Goal: Check status: Check status

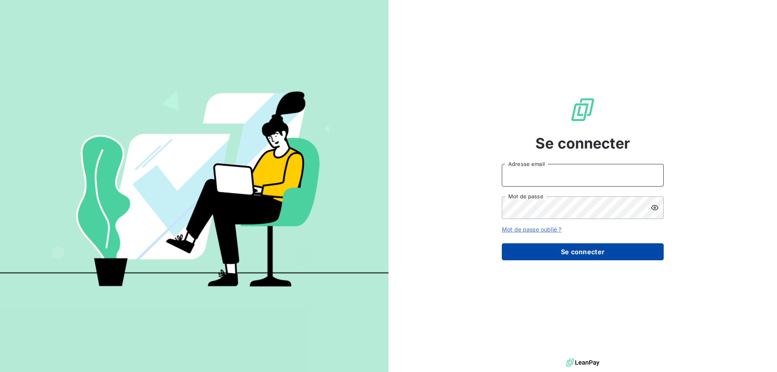
type input "[EMAIL_ADDRESS][DOMAIN_NAME]"
click at [552, 255] on button "Se connecter" at bounding box center [583, 251] width 162 height 17
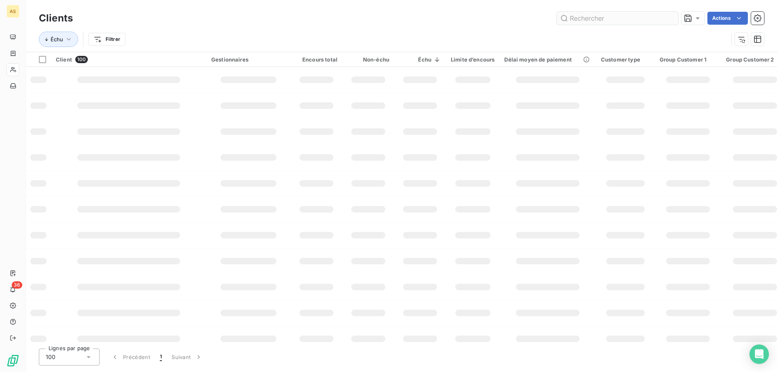
click at [585, 19] on input "text" at bounding box center [617, 18] width 121 height 13
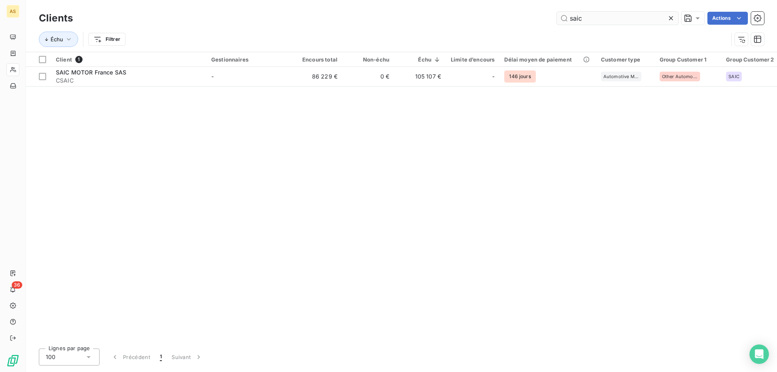
type input "saic"
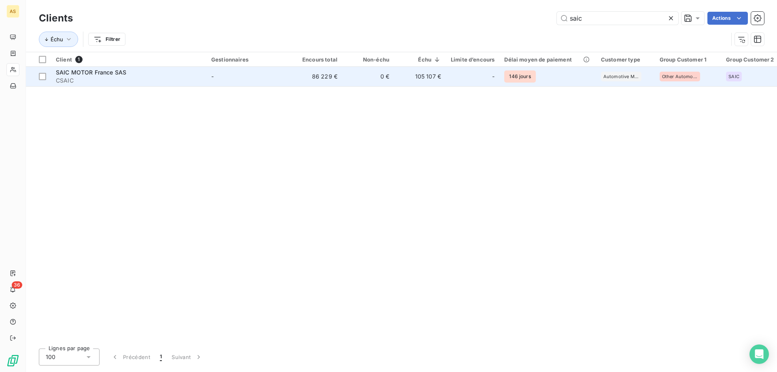
click at [80, 78] on span "CSAIC" at bounding box center [129, 81] width 146 height 8
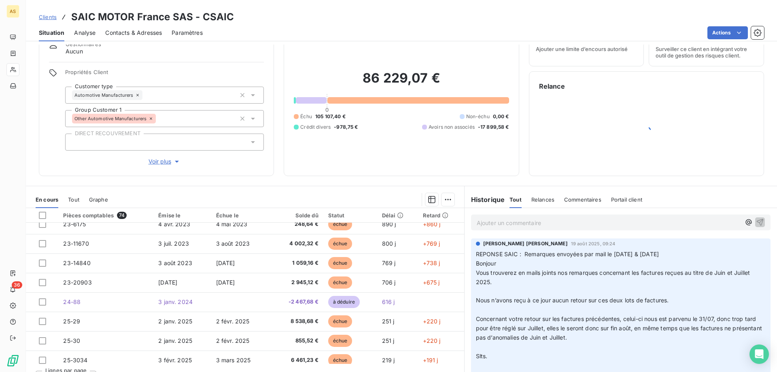
scroll to position [40, 0]
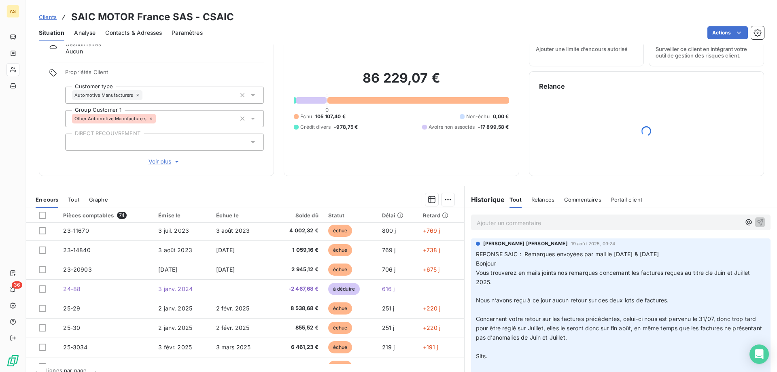
click at [234, 217] on div "Échue le" at bounding box center [241, 215] width 51 height 6
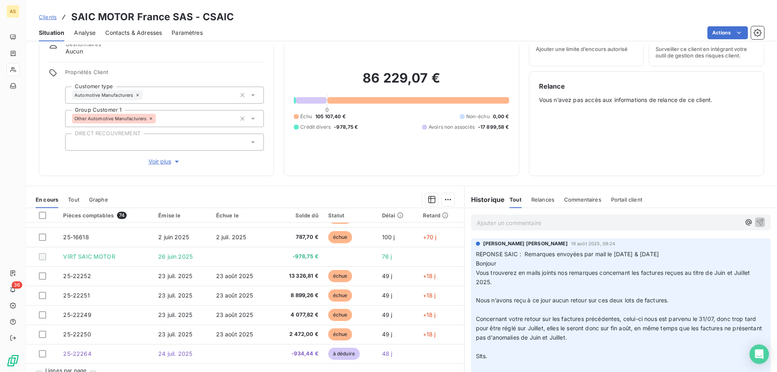
scroll to position [51, 0]
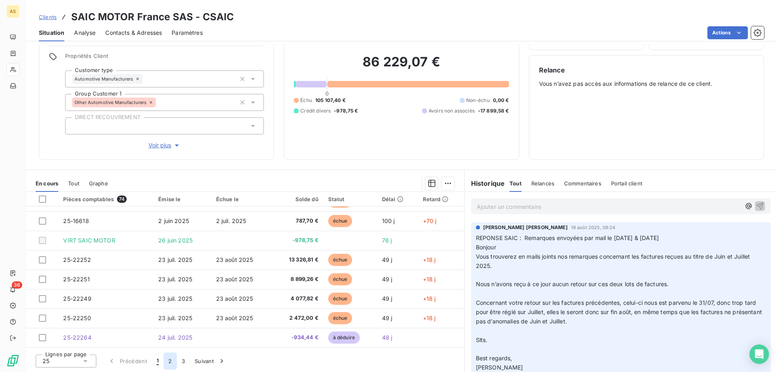
click at [168, 359] on button "2" at bounding box center [170, 361] width 13 height 17
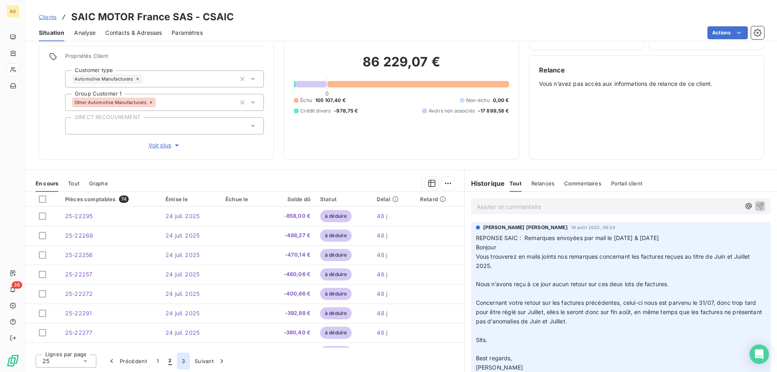
click at [180, 361] on button "3" at bounding box center [183, 361] width 13 height 17
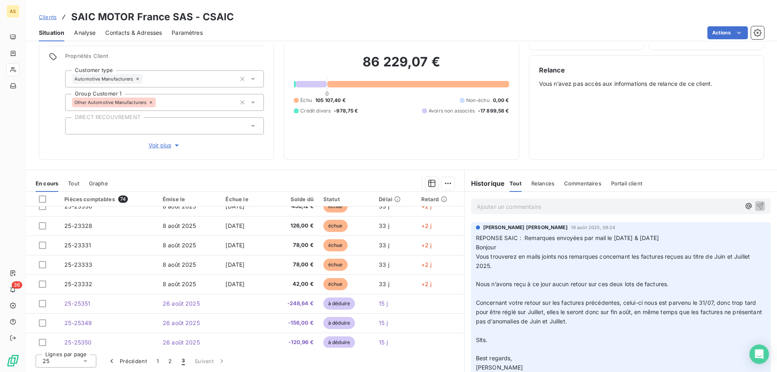
scroll to position [285, 0]
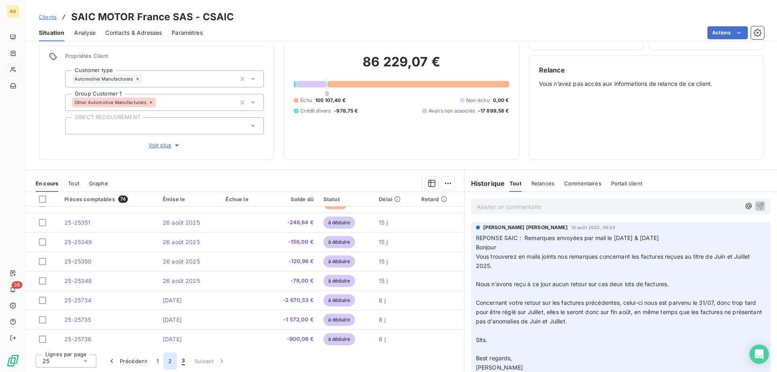
click at [165, 363] on button "2" at bounding box center [170, 361] width 13 height 17
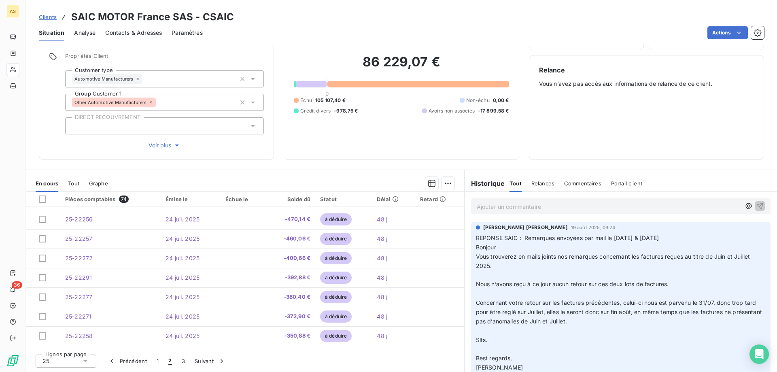
scroll to position [0, 0]
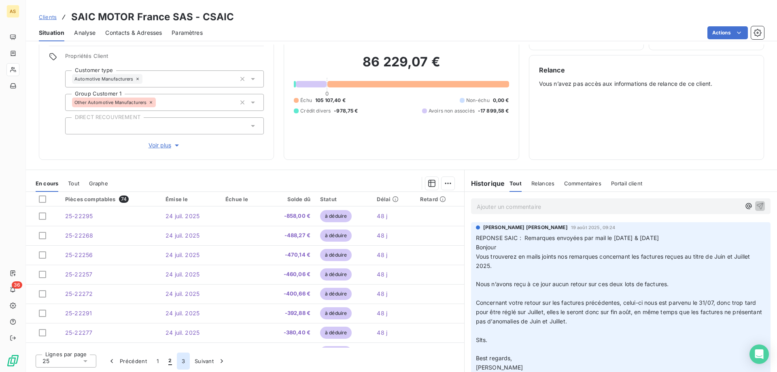
click at [183, 359] on button "3" at bounding box center [183, 361] width 13 height 17
